Goal: Find specific page/section: Find specific page/section

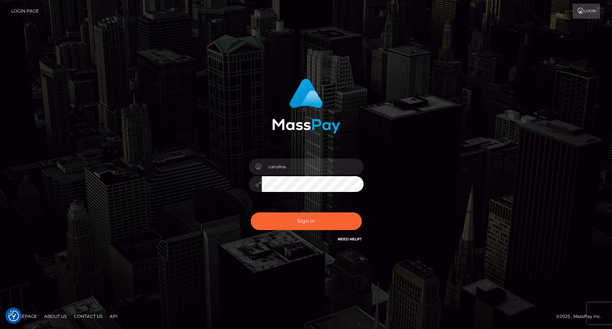
click at [308, 220] on button "Sign in" at bounding box center [306, 221] width 111 height 18
type input "carolina"
click at [294, 221] on button "Sign in" at bounding box center [306, 221] width 111 height 18
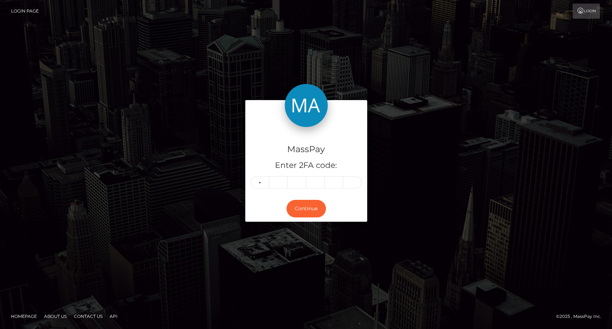
type input "4"
type input "8"
type input "3"
type input "5"
type input "1"
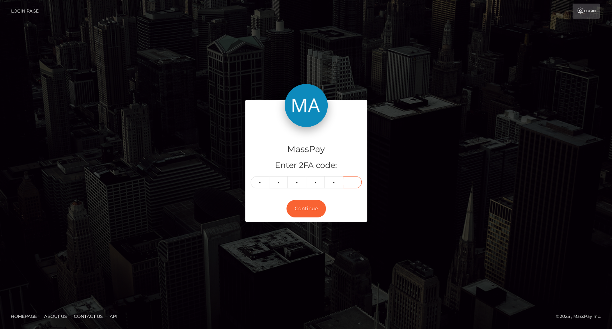
type input "2"
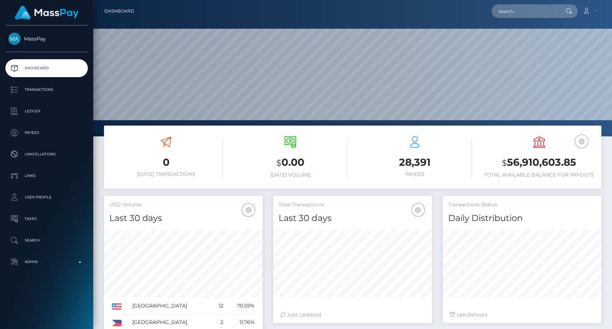
scroll to position [127, 159]
click at [528, 11] on input "text" at bounding box center [525, 11] width 67 height 14
paste input "faithlynsechrest183@gmail.com"
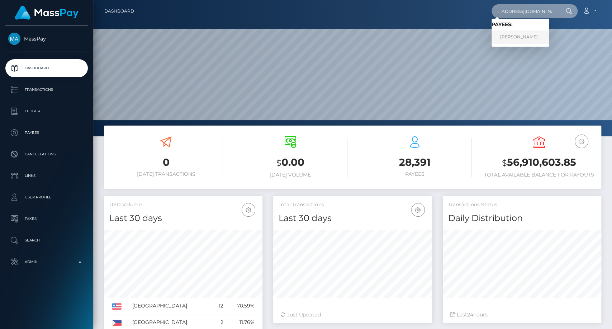
type input "faithlynsechrest183@gmail.com"
click at [534, 37] on link "FAITHLYN MARIE SECHREST" at bounding box center [520, 36] width 57 height 13
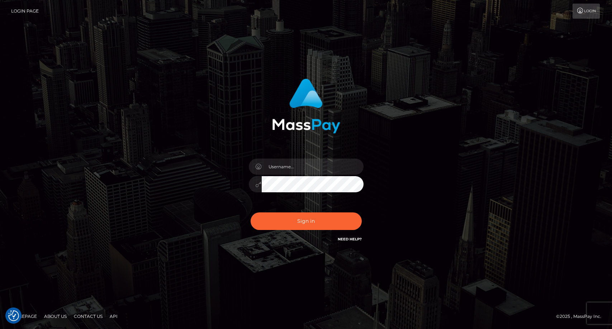
checkbox input "true"
type input "carolina"
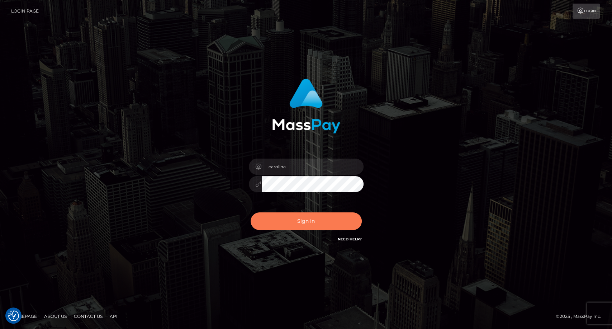
click at [302, 219] on button "Sign in" at bounding box center [306, 221] width 111 height 18
type input "carolina"
click at [316, 223] on button "Sign in" at bounding box center [306, 221] width 111 height 18
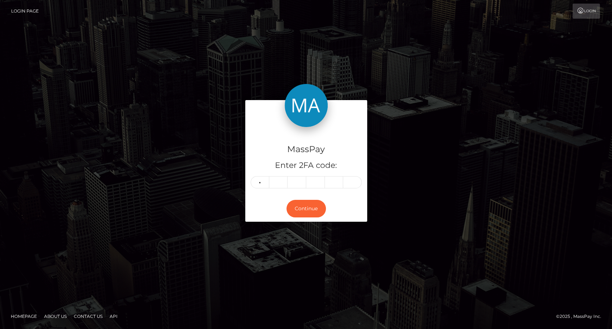
type input "0"
type input "1"
type input "5"
type input "2"
type input "3"
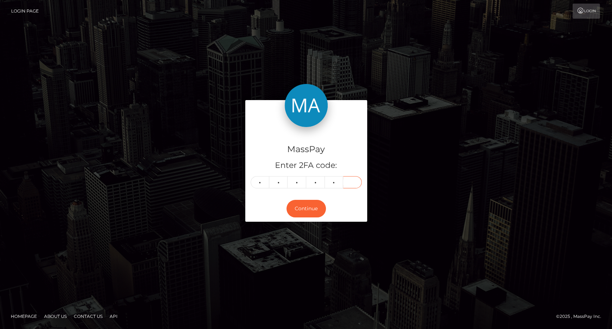
type input "4"
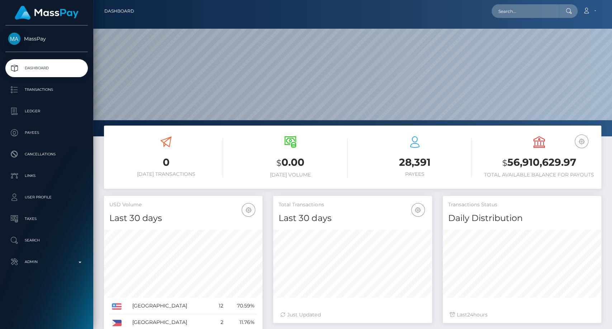
scroll to position [127, 159]
click at [509, 10] on input "text" at bounding box center [525, 11] width 67 height 14
paste input "chhenrique004@gmail.com"
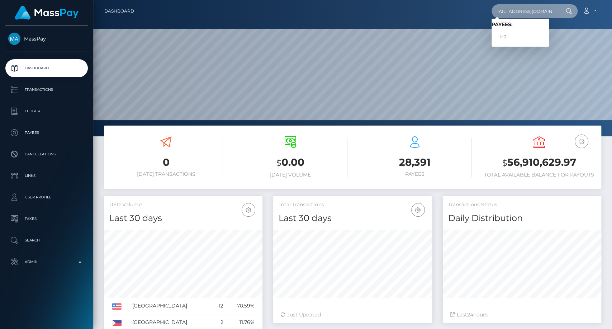
type input "chhenrique004@gmail.com"
click at [523, 9] on input "chhenrique004@gmail.com" at bounding box center [525, 11] width 67 height 14
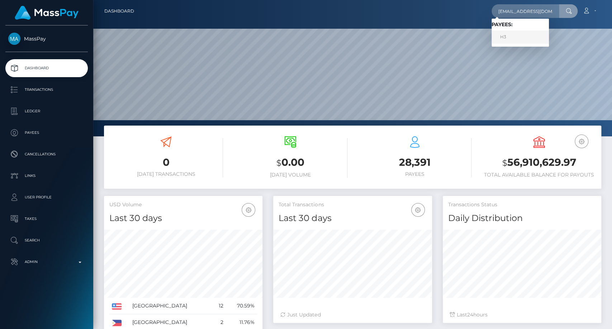
click at [506, 39] on link "H3" at bounding box center [520, 36] width 57 height 13
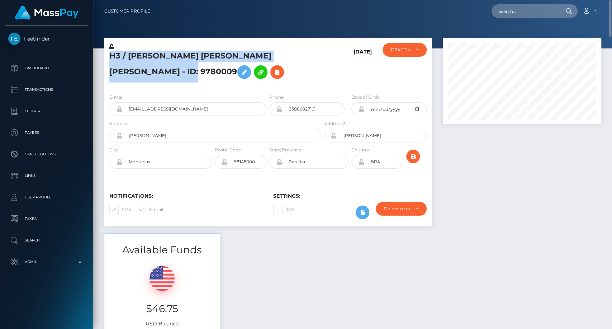
drag, startPoint x: 110, startPoint y: 52, endPoint x: 143, endPoint y: 71, distance: 38.2
click at [143, 72] on h5 "H3 / [PERSON_NAME] [PERSON_NAME] [PERSON_NAME] - ID: 9780009" at bounding box center [213, 67] width 208 height 32
copy h5 "H3 / [PERSON_NAME] [PERSON_NAME] [PERSON_NAME] - ID: 9780009"
